Goal: Navigation & Orientation: Understand site structure

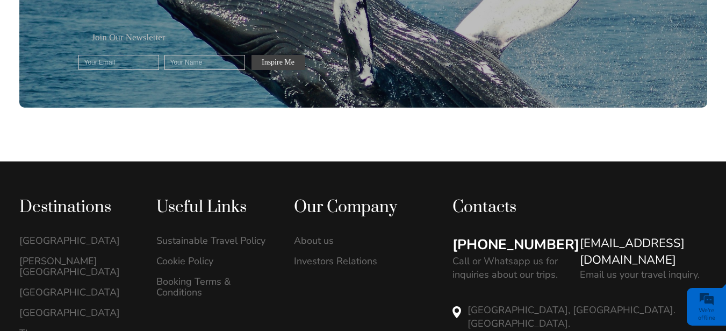
scroll to position [3028, 0]
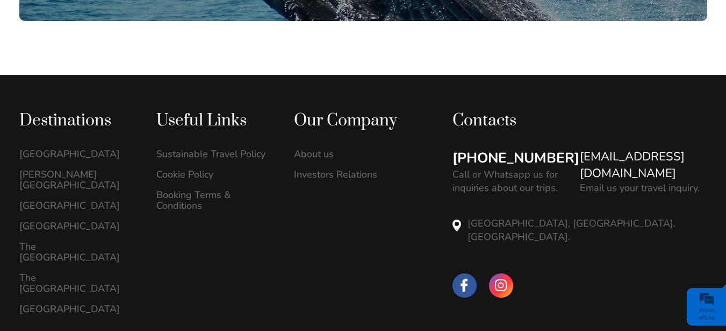
click at [620, 148] on link "[EMAIL_ADDRESS][DOMAIN_NAME]" at bounding box center [643, 164] width 127 height 33
click at [335, 169] on link "Investors Relations" at bounding box center [351, 174] width 115 height 11
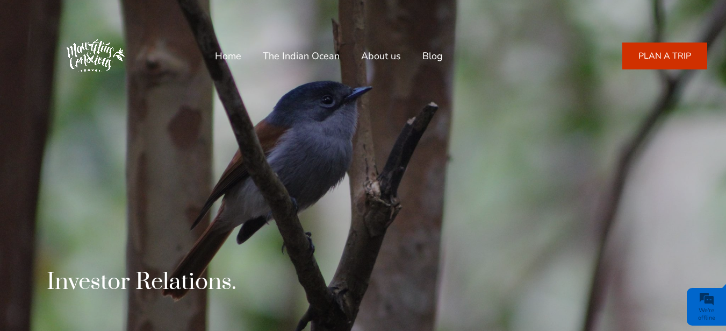
scroll to position [391, 0]
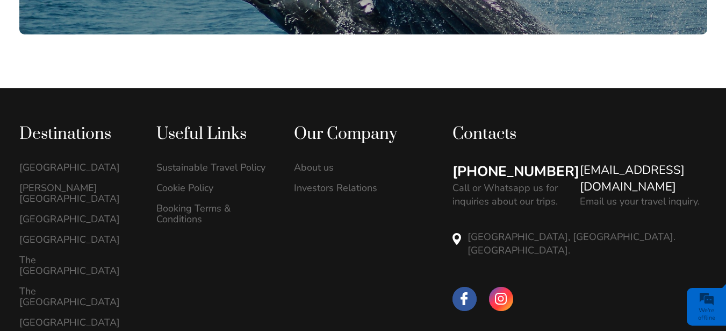
scroll to position [3028, 0]
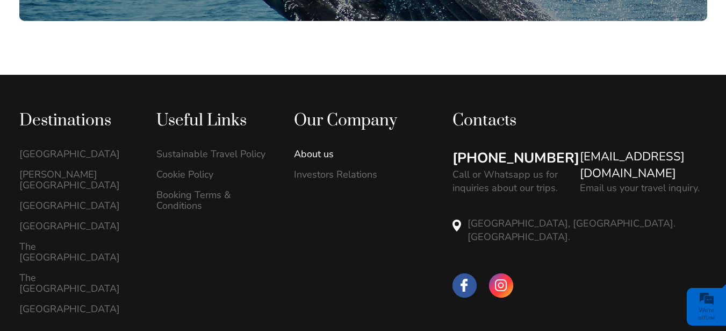
click at [320, 148] on link "About us" at bounding box center [351, 153] width 115 height 11
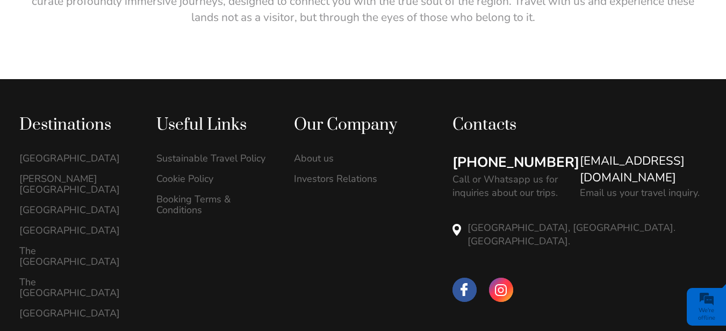
scroll to position [2192, 0]
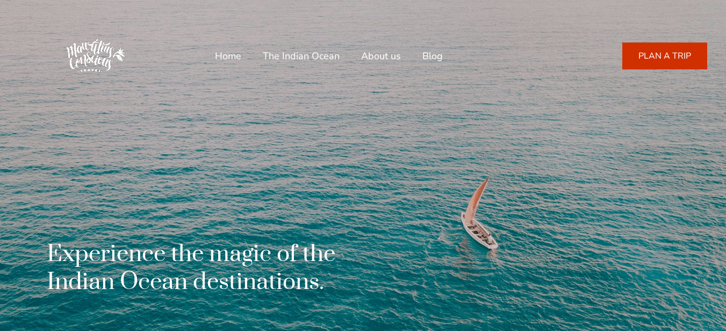
scroll to position [391, 0]
click at [220, 56] on link "Home" at bounding box center [228, 56] width 26 height 26
click at [436, 58] on link "Blog" at bounding box center [433, 56] width 20 height 26
